Goal: Task Accomplishment & Management: Manage account settings

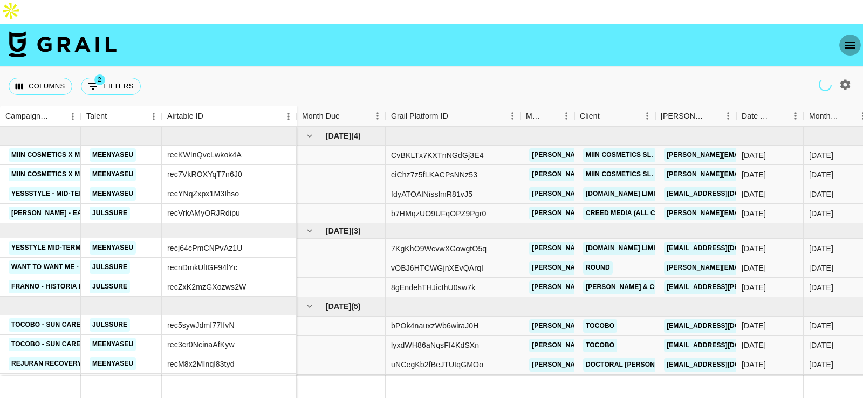
click at [850, 42] on icon "open drawer" at bounding box center [850, 45] width 10 height 6
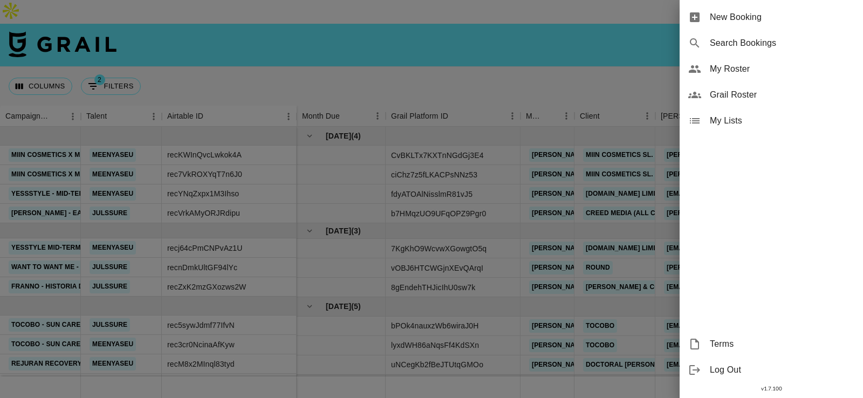
click at [754, 67] on span "My Roster" at bounding box center [782, 69] width 145 height 13
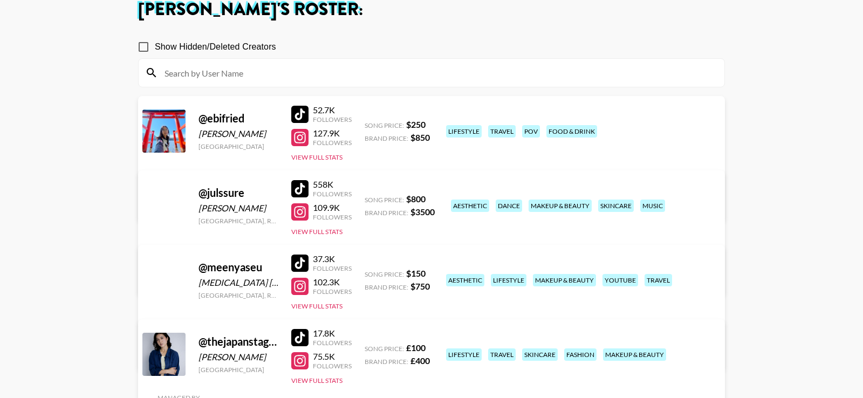
scroll to position [87, 0]
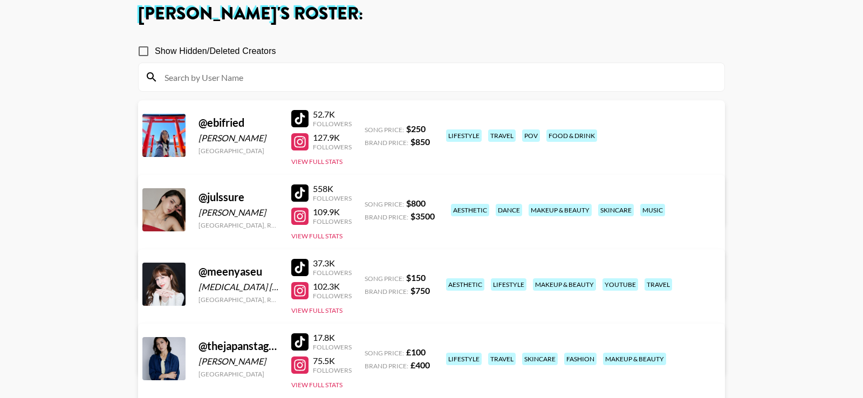
click at [435, 277] on link "View/Edit Details" at bounding box center [296, 282] width 278 height 11
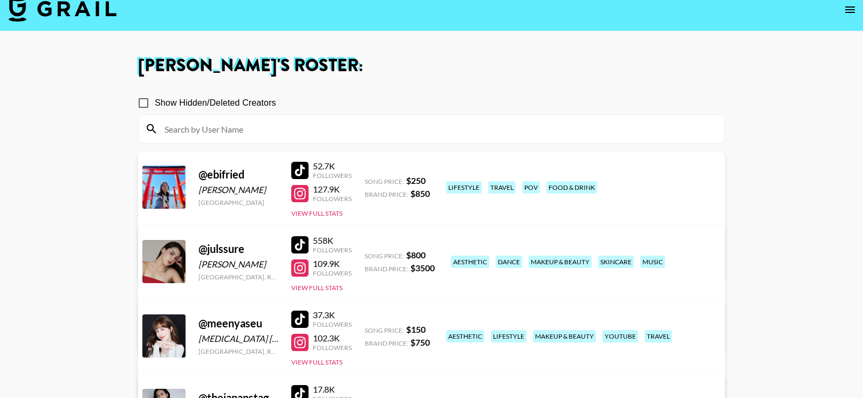
scroll to position [0, 0]
